Goal: Navigation & Orientation: Find specific page/section

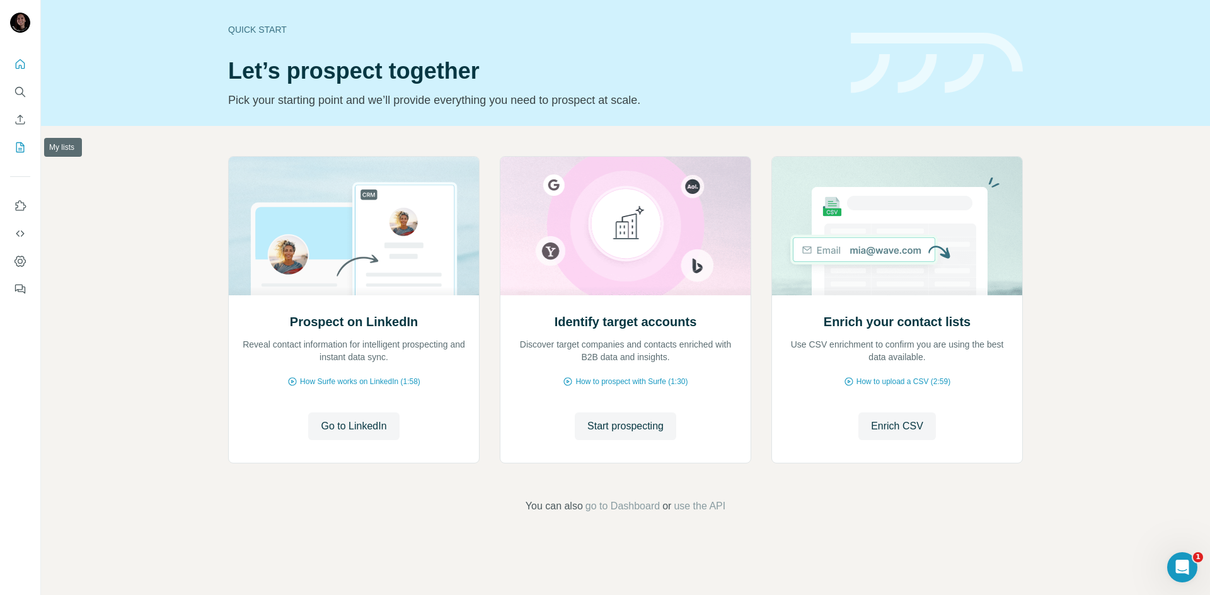
click at [25, 147] on icon "My lists" at bounding box center [20, 147] width 13 height 13
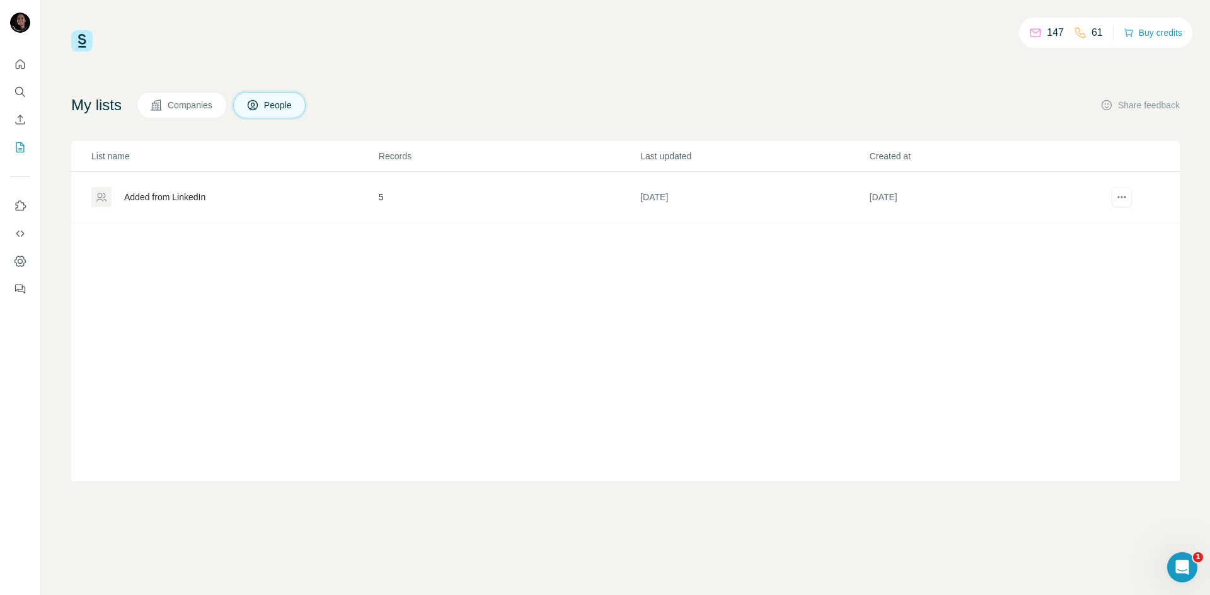
click at [284, 214] on td "Added from LinkedIn" at bounding box center [224, 197] width 307 height 51
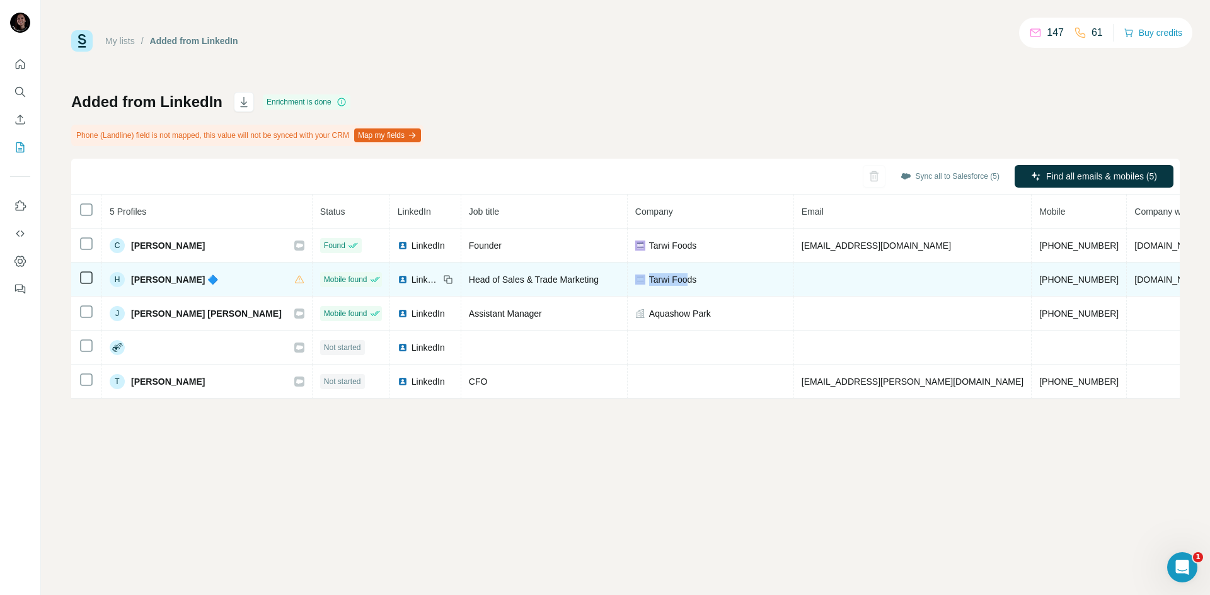
drag, startPoint x: 619, startPoint y: 283, endPoint x: 587, endPoint y: 282, distance: 32.1
click at [635, 282] on div "Tarwi Foods" at bounding box center [710, 279] width 151 height 13
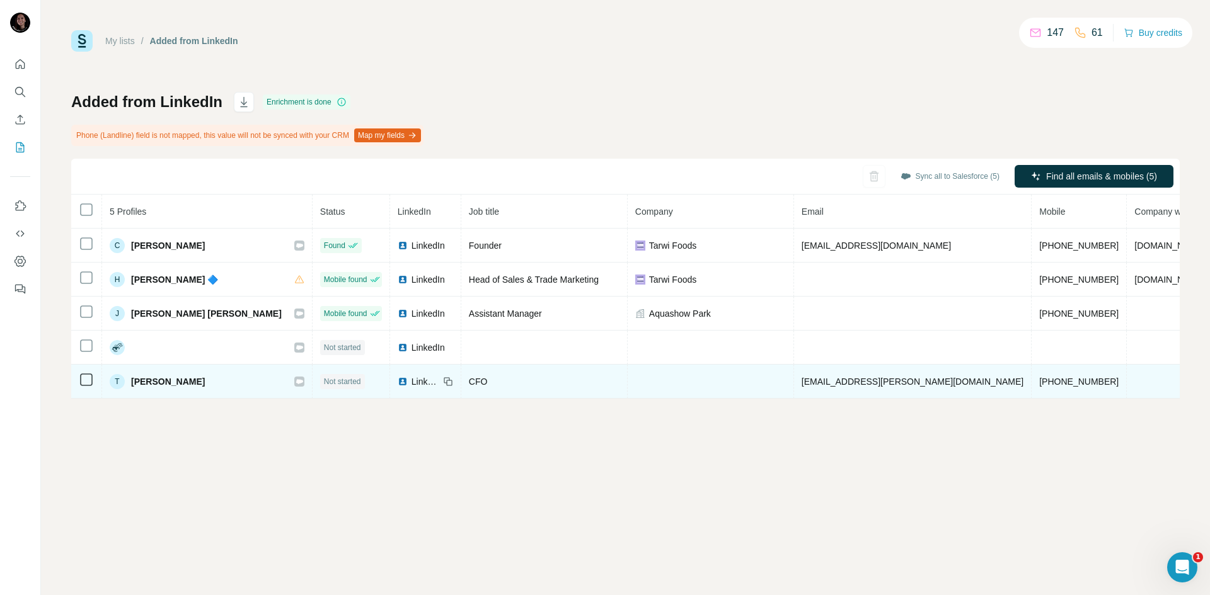
drag, startPoint x: 665, startPoint y: 478, endPoint x: 652, endPoint y: 374, distance: 105.4
click at [665, 478] on div "My lists / Added from LinkedIn 147 61 Buy credits Added from LinkedIn Enrichmen…" at bounding box center [625, 297] width 1169 height 595
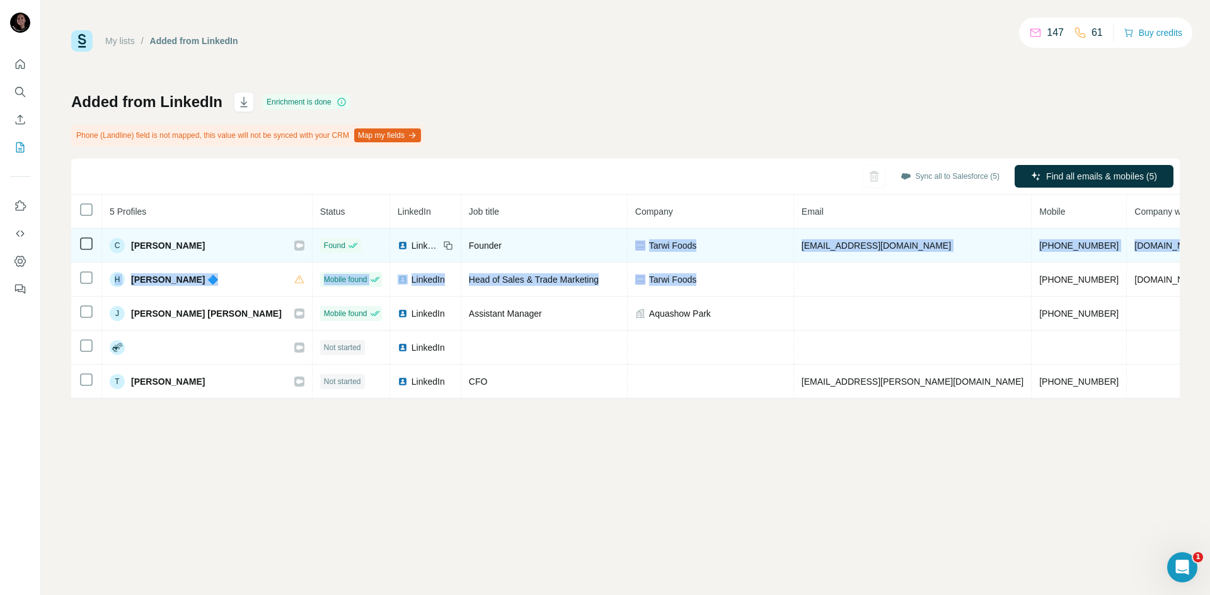
drag, startPoint x: 651, startPoint y: 284, endPoint x: 589, endPoint y: 249, distance: 70.8
click at [589, 249] on tbody "C [PERSON_NAME] Found LinkedIn Founder Tarwi Foods [EMAIL_ADDRESS][DOMAIN_NAME]…" at bounding box center [720, 314] width 1298 height 170
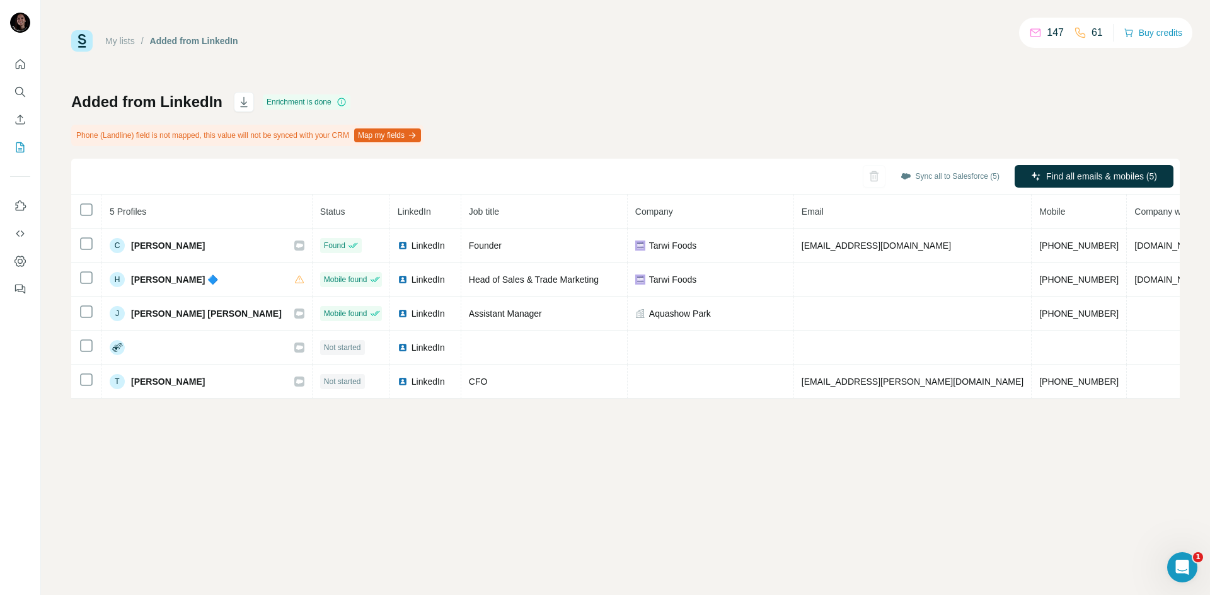
drag, startPoint x: 709, startPoint y: 479, endPoint x: 805, endPoint y: 429, distance: 107.4
click at [711, 478] on div "My lists / Added from LinkedIn 147 61 Buy credits Added from LinkedIn Enrichmen…" at bounding box center [625, 297] width 1169 height 595
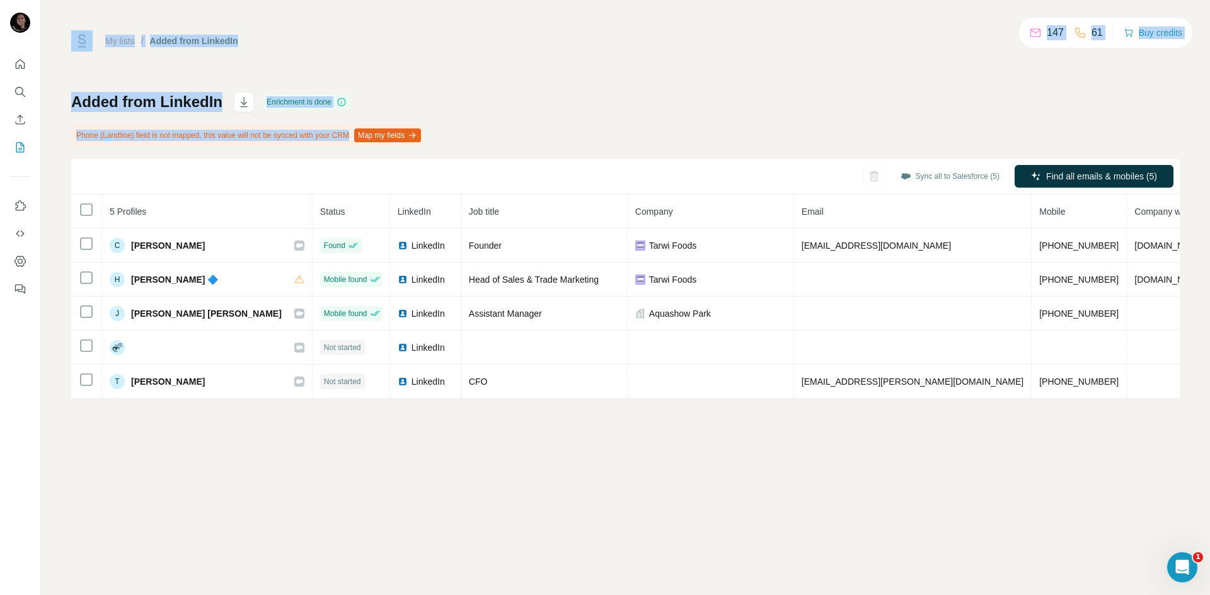
drag, startPoint x: 303, startPoint y: 90, endPoint x: 68, endPoint y: -6, distance: 254.0
click at [68, 0] on html "My lists / Added from LinkedIn 147 61 Buy credits Added from LinkedIn Enrichmen…" at bounding box center [605, 297] width 1210 height 595
click at [457, 84] on div "My lists / Added from LinkedIn 147 61 Buy credits Added from LinkedIn Enrichmen…" at bounding box center [625, 214] width 1108 height 369
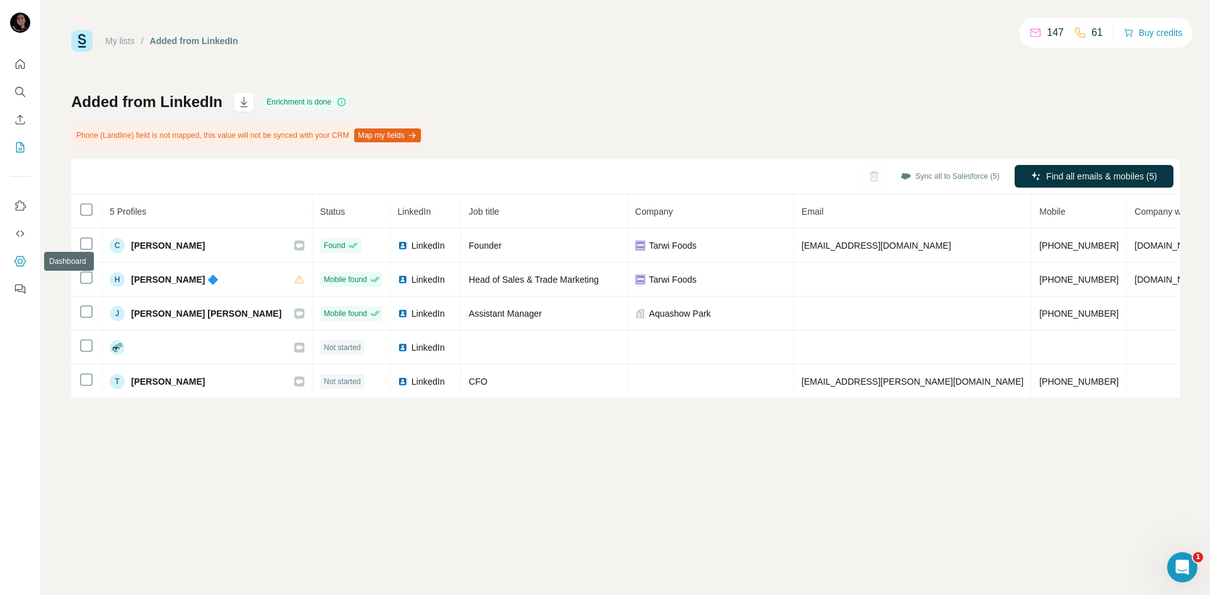
click at [16, 260] on icon "Dashboard" at bounding box center [19, 261] width 11 height 11
click at [24, 234] on icon "Use Surfe API" at bounding box center [20, 234] width 8 height 6
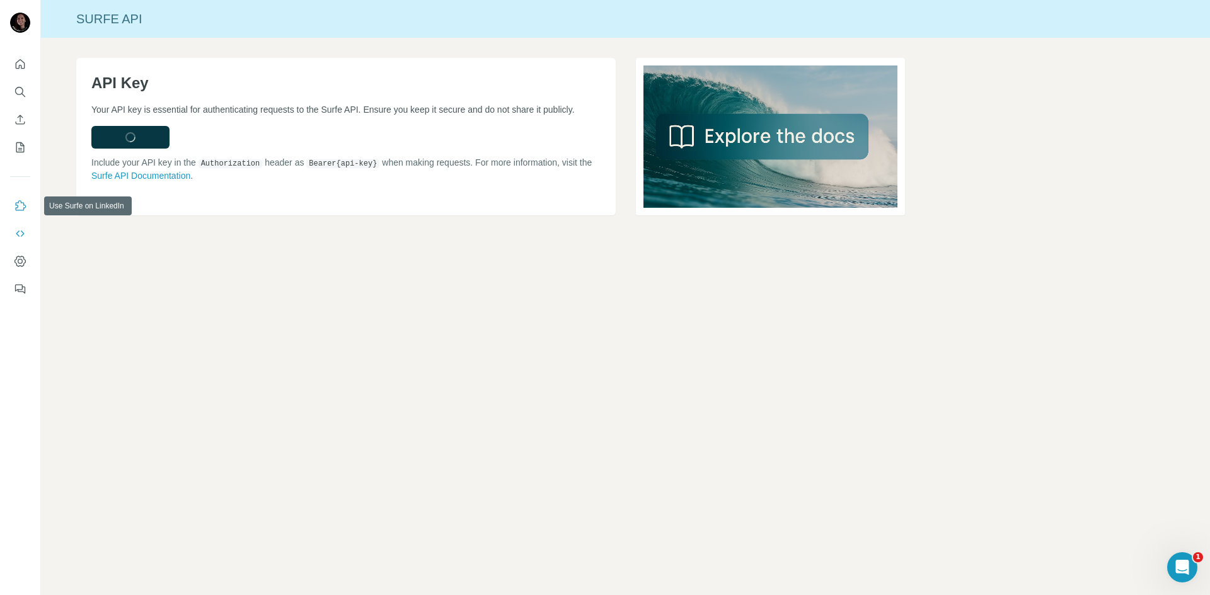
click at [25, 213] on button "Use Surfe on LinkedIn" at bounding box center [20, 206] width 20 height 23
click at [21, 148] on icon "My lists" at bounding box center [20, 147] width 13 height 13
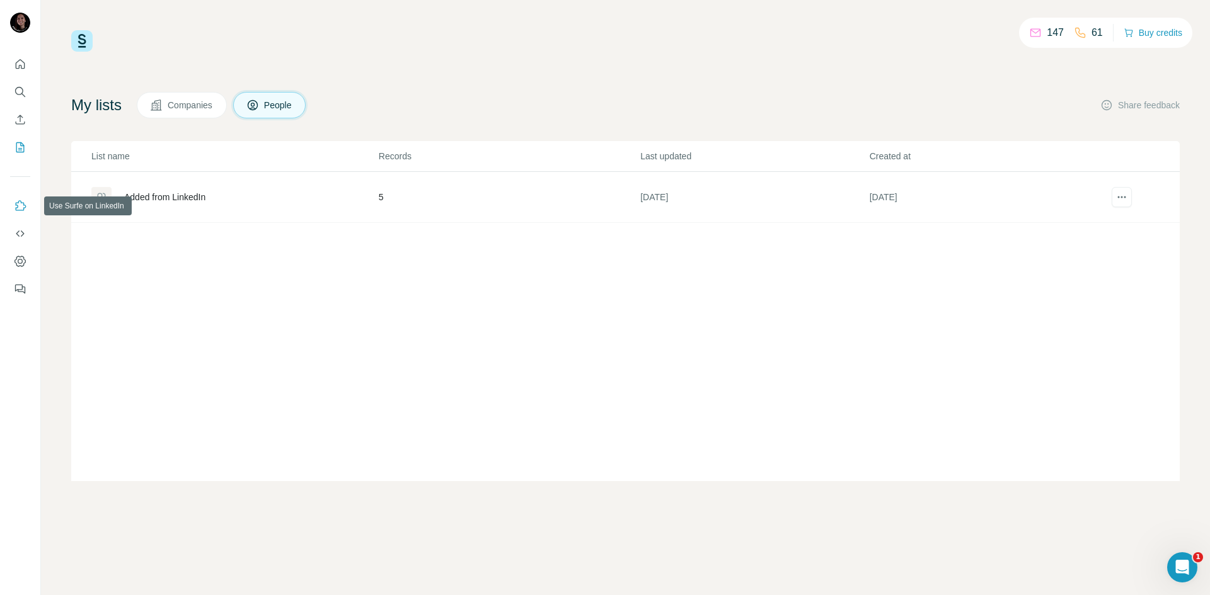
click at [21, 209] on icon "Use Surfe on LinkedIn" at bounding box center [20, 206] width 13 height 13
click at [20, 266] on icon "Dashboard" at bounding box center [19, 261] width 11 height 11
